Goal: Task Accomplishment & Management: Manage account settings

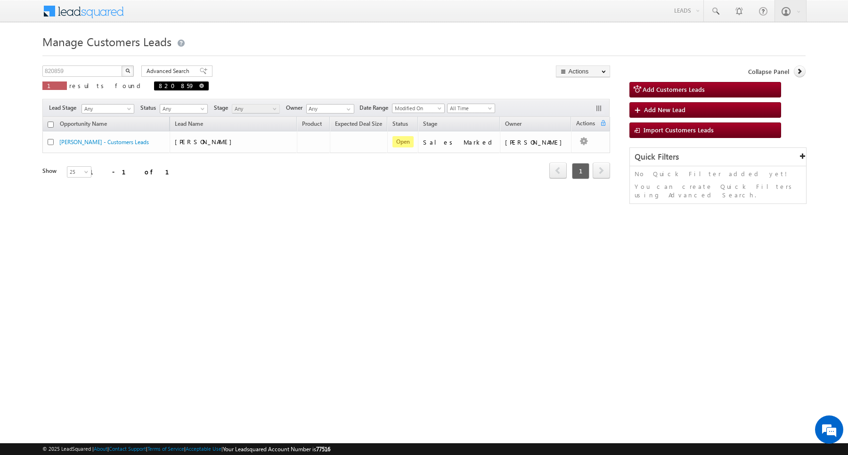
click at [154, 85] on span "820859" at bounding box center [181, 85] width 55 height 9
click at [90, 78] on div "820859 X 1 results found 820859" at bounding box center [125, 78] width 166 height 27
click at [89, 72] on input "820859" at bounding box center [82, 70] width 81 height 11
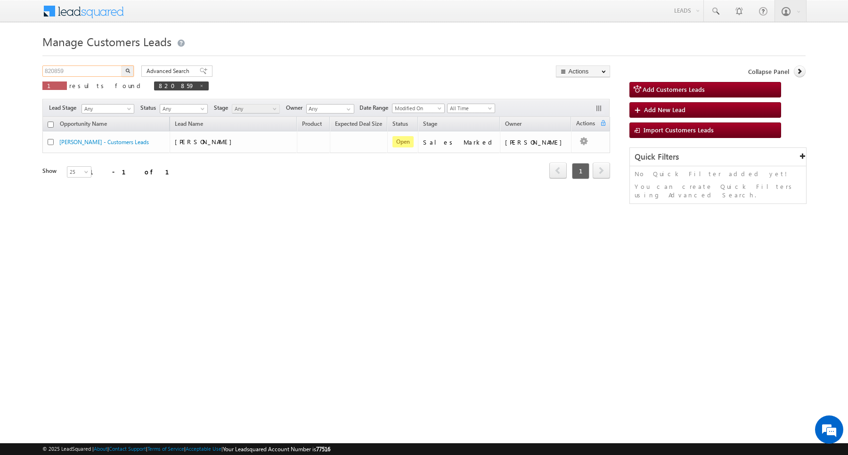
paste input "19898"
type input "819898"
click at [122, 65] on button "button" at bounding box center [128, 70] width 12 height 11
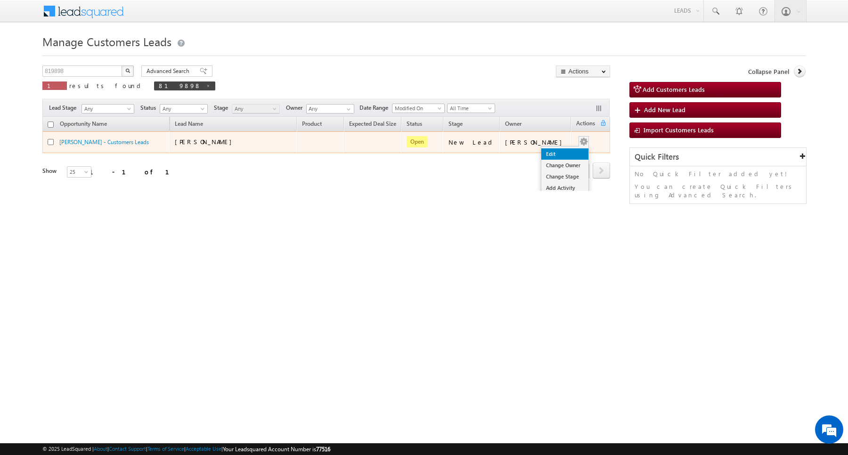
click at [561, 151] on link "Edit" at bounding box center [564, 153] width 47 height 11
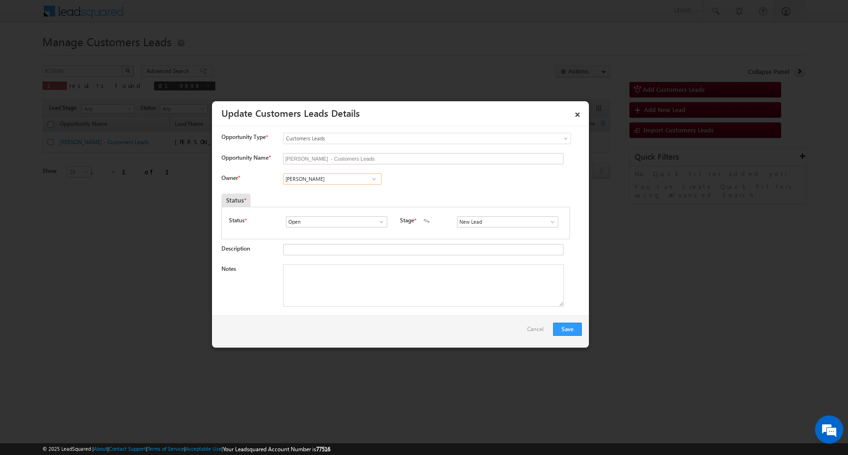
click at [364, 175] on input "[PERSON_NAME]" at bounding box center [332, 178] width 98 height 11
type input "s"
click at [528, 227] on input "New Lead" at bounding box center [507, 221] width 101 height 11
type input "Sales Marked"
click at [333, 180] on input at bounding box center [332, 178] width 98 height 11
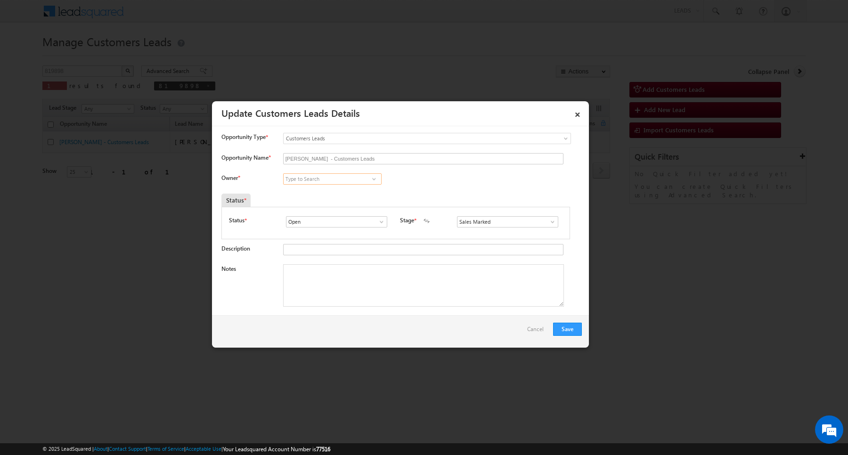
paste input "[PERSON_NAME] [PERSON_NAME]"
click at [323, 203] on link "[PERSON_NAME] [PERSON_NAME][EMAIL_ADDRESS][DOMAIN_NAME]" at bounding box center [332, 194] width 98 height 18
type input "[PERSON_NAME]"
click at [451, 290] on textarea "Notes" at bounding box center [423, 285] width 281 height 42
paste textarea "[PERSON_NAME] / Construction / 10 lakh required / salaried 33k income Currenty …"
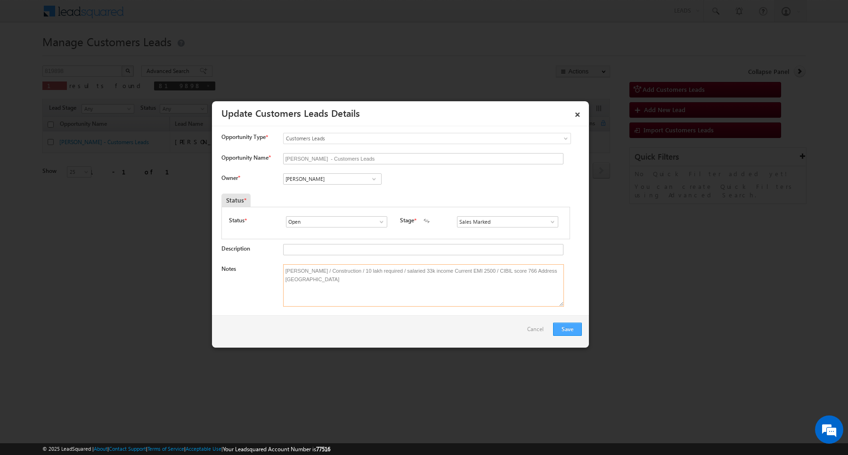
type textarea "[PERSON_NAME] / Construction / 10 lakh required / salaried 33k income Current E…"
click at [569, 328] on button "Save" at bounding box center [567, 329] width 29 height 13
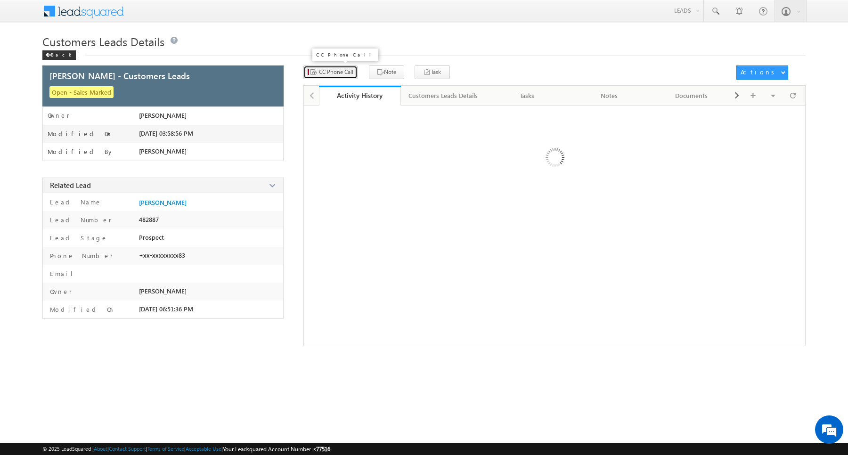
click at [317, 73] on button "CC Phone Call" at bounding box center [330, 72] width 54 height 14
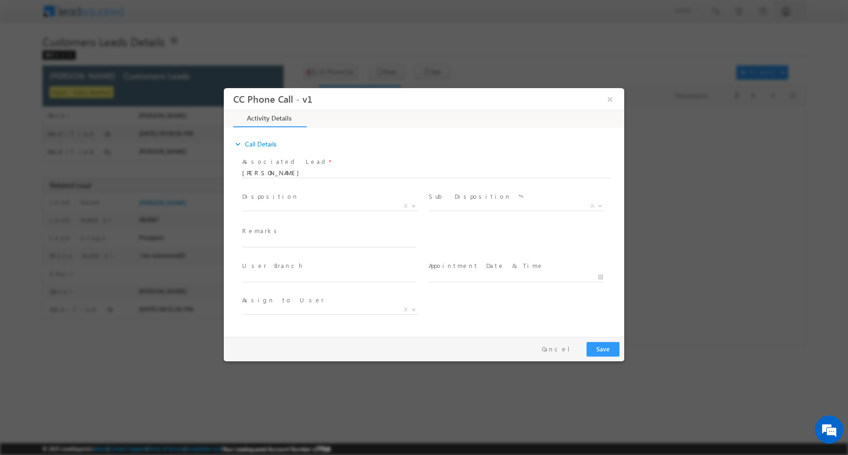
click at [306, 199] on span "Disposition *" at bounding box center [329, 197] width 174 height 10
click at [310, 211] on span "X" at bounding box center [330, 207] width 176 height 9
select select "Rose.Shyse+sgrl@leadsquared.com"
click at [323, 209] on span "X" at bounding box center [330, 206] width 176 height 9
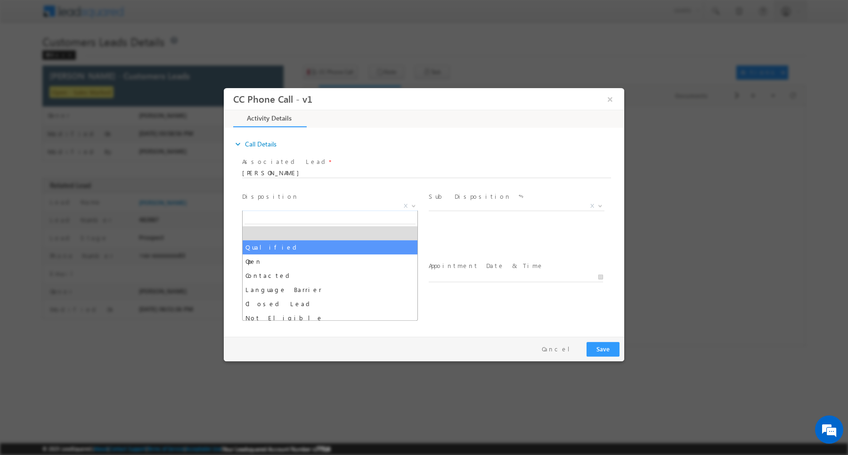
drag, startPoint x: 301, startPoint y: 248, endPoint x: 362, endPoint y: 234, distance: 62.8
select select "Qualified"
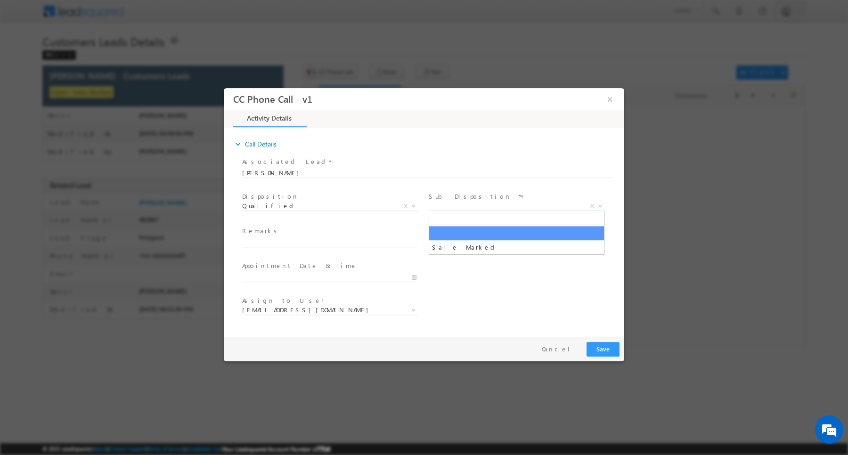
click at [443, 209] on span "X" at bounding box center [517, 206] width 176 height 9
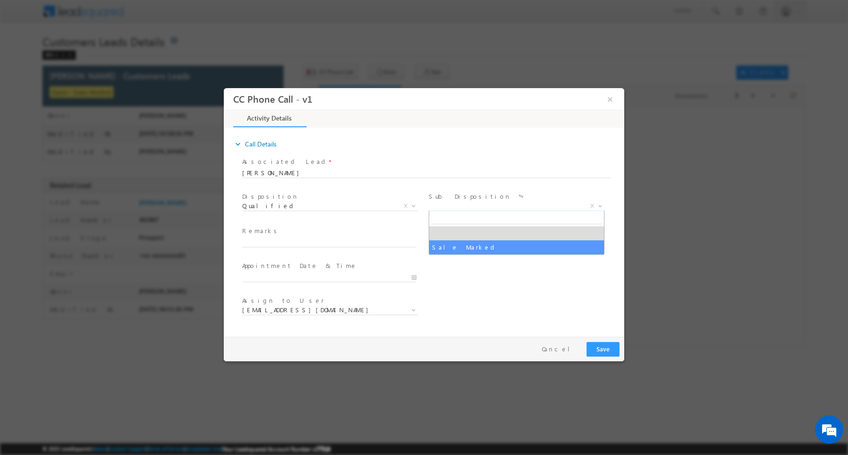
select select "Sale Marked"
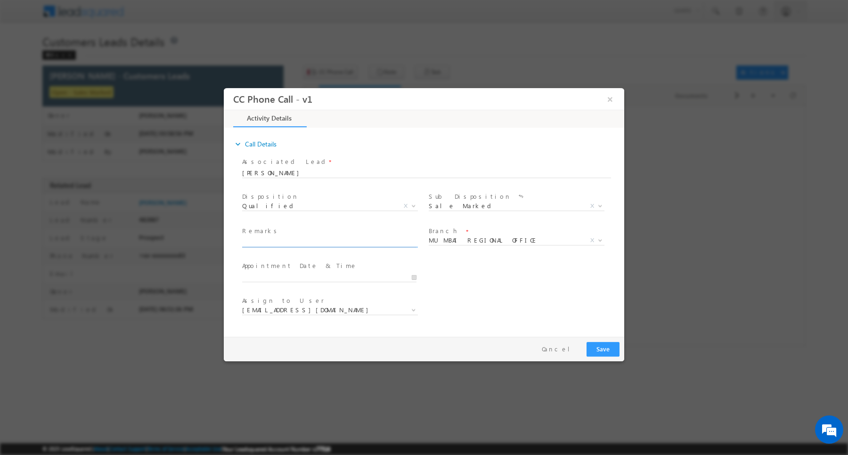
click at [342, 243] on input "text" at bounding box center [329, 242] width 174 height 9
paste input "[PERSON_NAME] / Construction / 10 lakh required / salaried 33k income Currenty …"
type input "[PERSON_NAME] / Construction / 10 lakh required / salaried 33k income Currenty …"
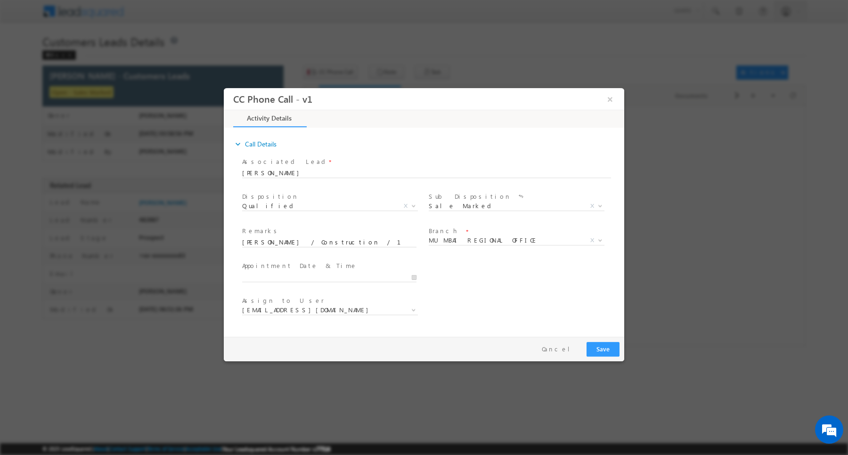
click at [517, 249] on span at bounding box center [516, 252] width 174 height 10
click at [512, 245] on body "CC Phone Call - v1 × Activity Details * Yes" at bounding box center [424, 210] width 400 height 244
type input "gora"
select select "GORAKHPUR"
click at [589, 352] on button "Save" at bounding box center [602, 349] width 33 height 15
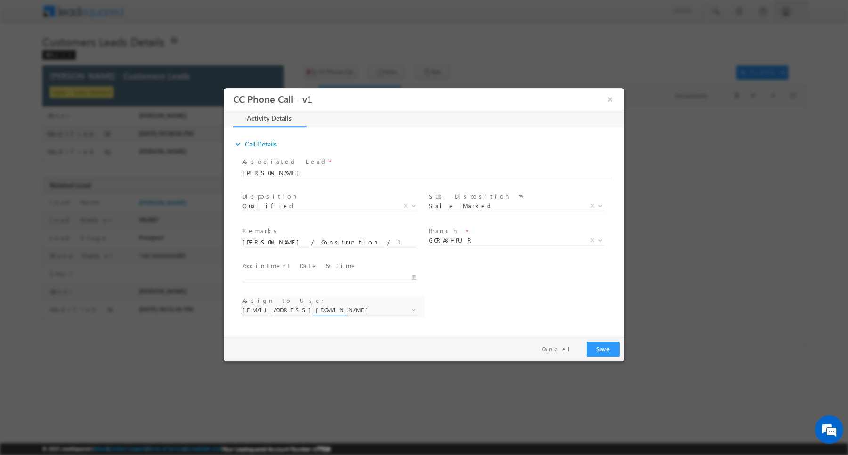
select select "[PERSON_NAME][EMAIL_ADDRESS][DOMAIN_NAME]"
